Goal: Navigation & Orientation: Find specific page/section

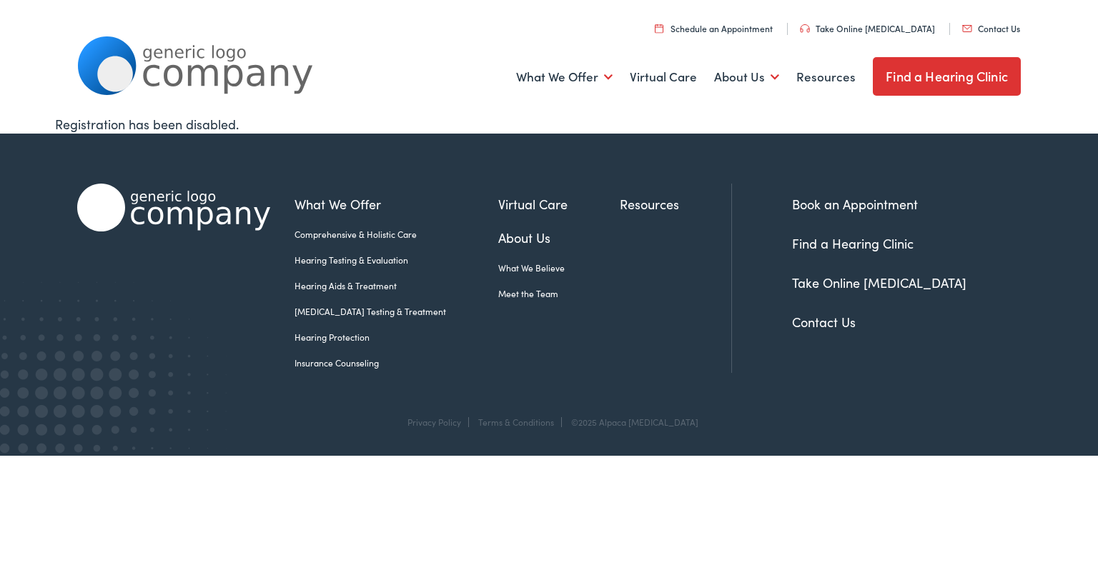
click at [501, 288] on link "Meet the Team" at bounding box center [559, 293] width 122 height 13
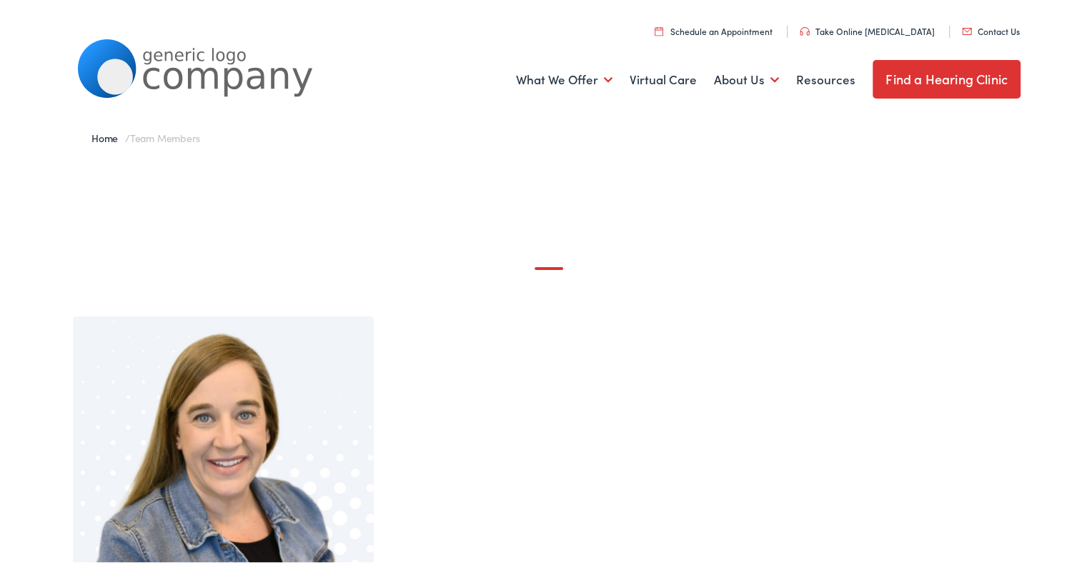
drag, startPoint x: 0, startPoint y: 0, endPoint x: 906, endPoint y: 325, distance: 962.2
click at [906, 325] on div "Natalie McAmis, MA CCC-A Audiologist San Antonio, TX" at bounding box center [549, 563] width 972 height 499
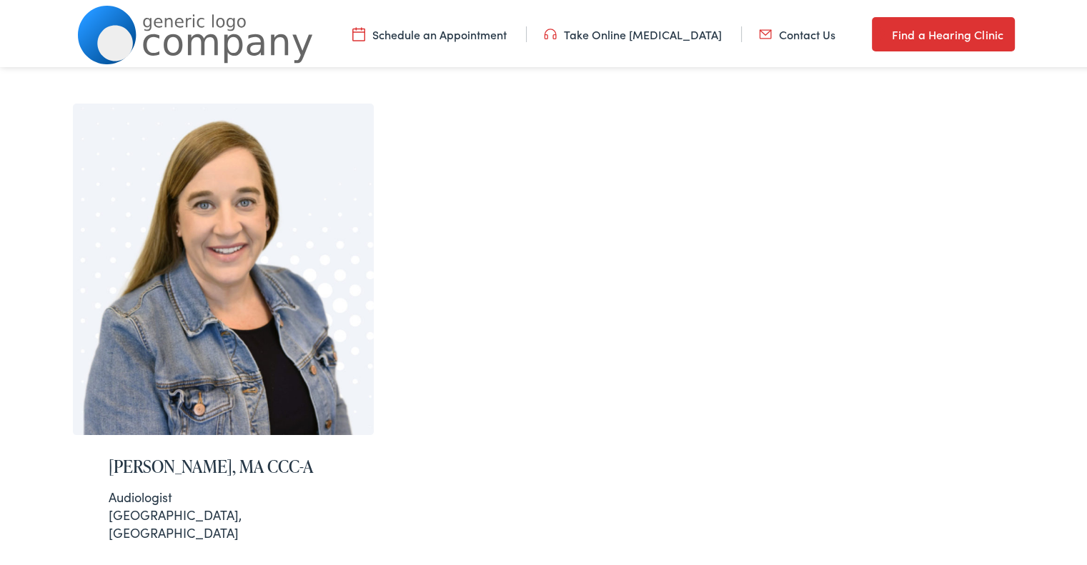
scroll to position [214, 0]
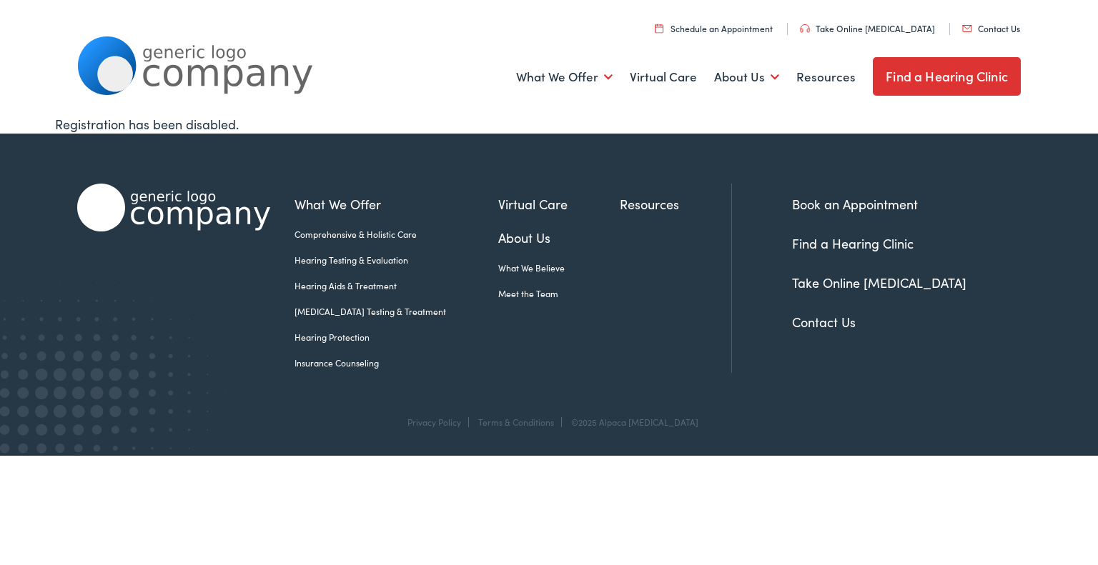
click at [945, 71] on link "Find a Hearing Clinic" at bounding box center [947, 76] width 148 height 39
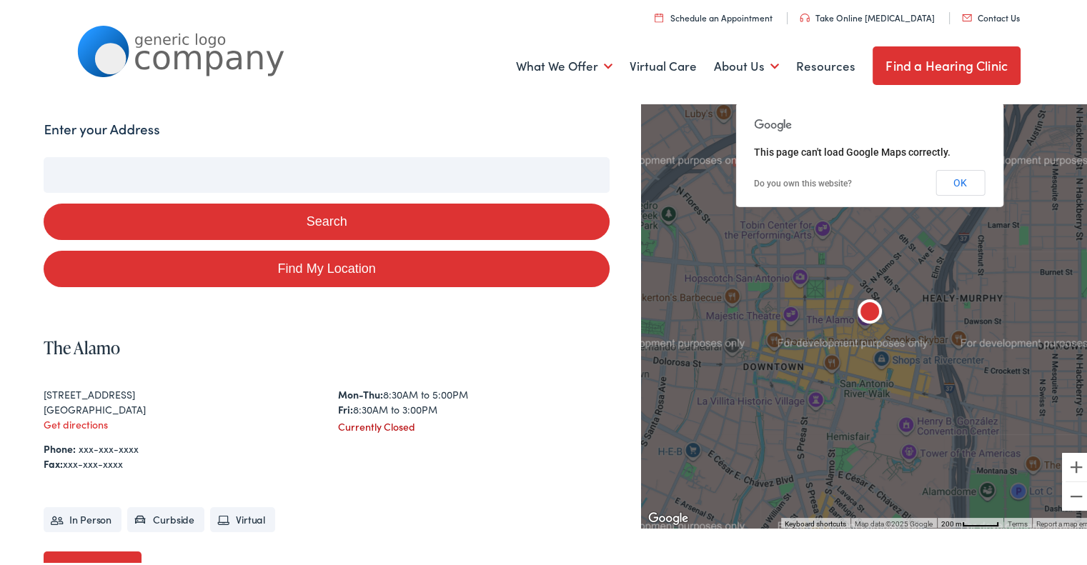
scroll to position [143, 0]
